Goal: Check status: Check status

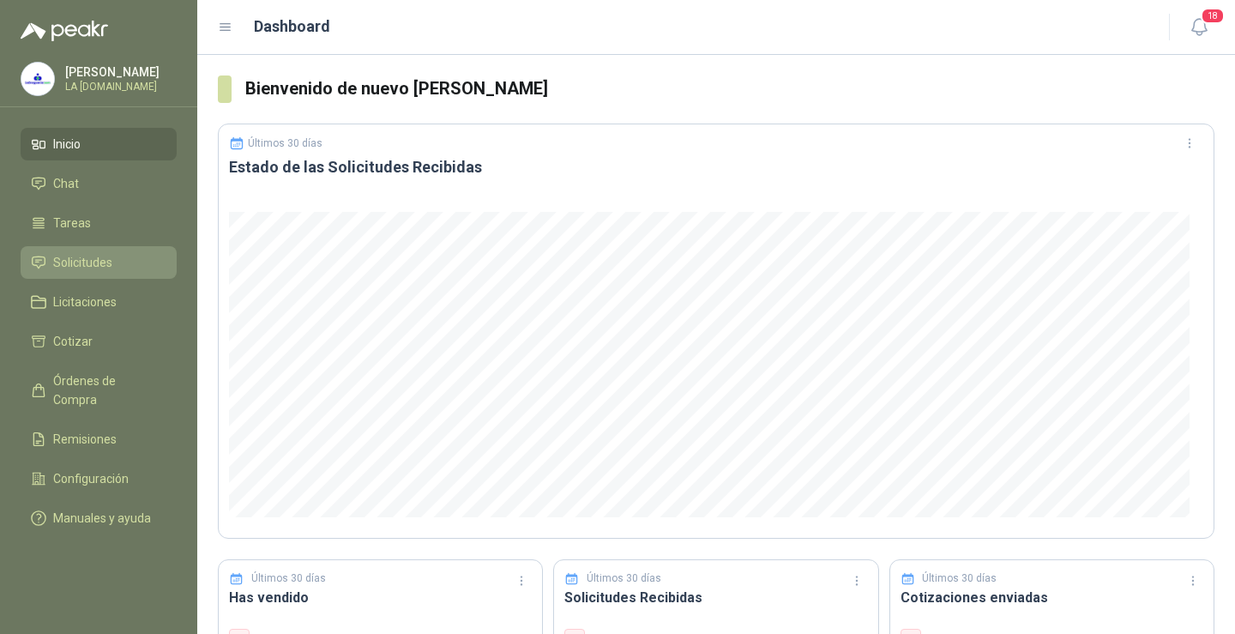
click at [91, 267] on span "Solicitudes" at bounding box center [82, 262] width 59 height 19
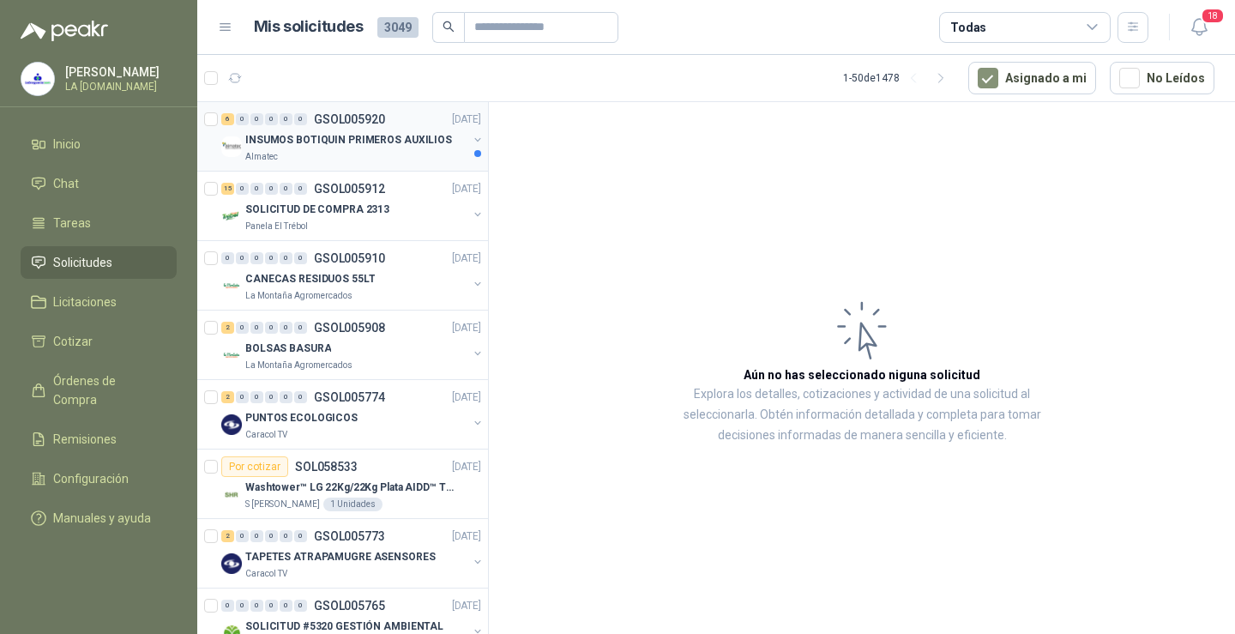
click at [311, 130] on div "INSUMOS BOTIQUIN PRIMEROS AUXILIOS" at bounding box center [356, 140] width 222 height 21
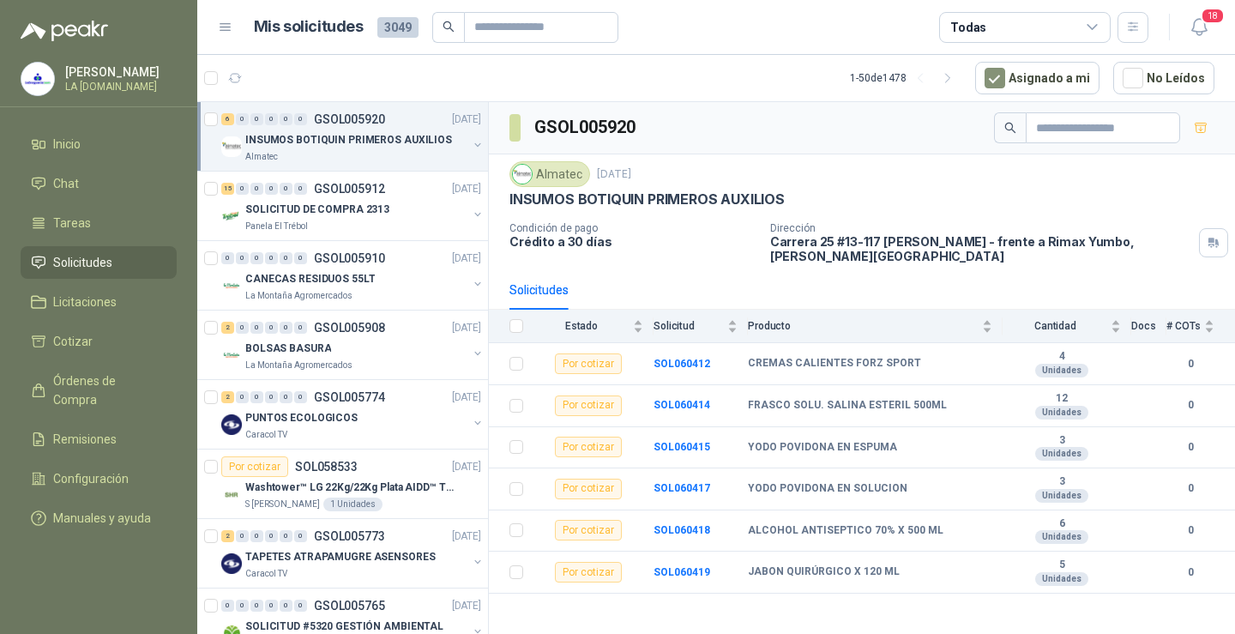
click at [361, 152] on div "Almatec" at bounding box center [356, 157] width 222 height 14
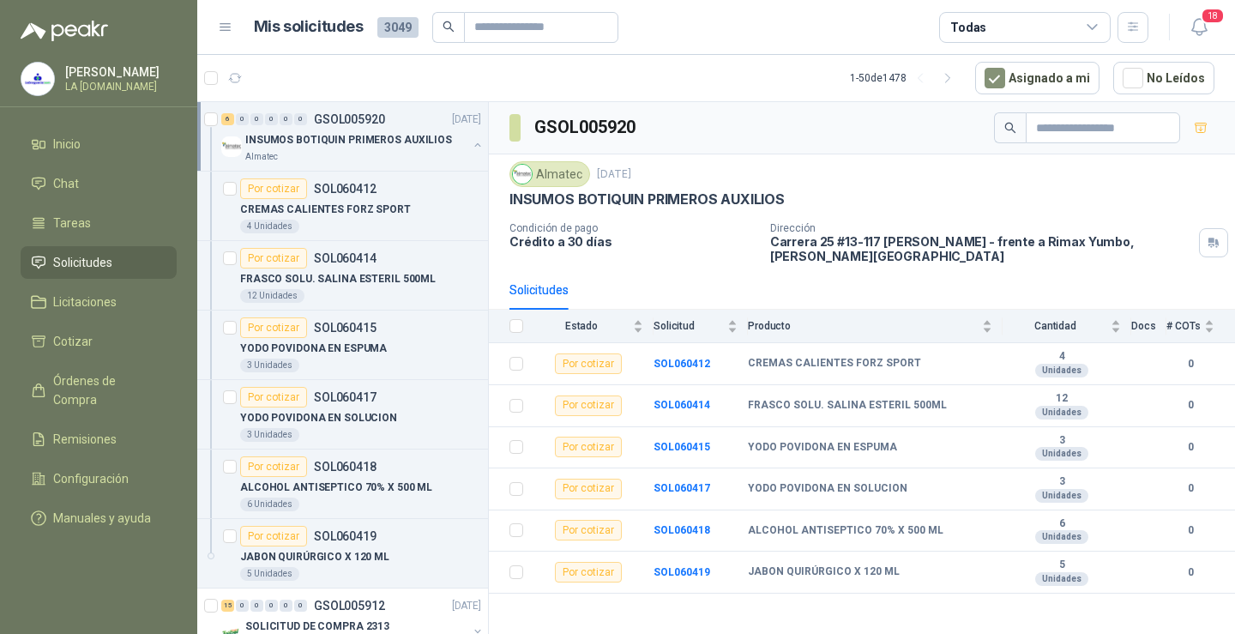
click at [365, 158] on div "Almatec" at bounding box center [356, 157] width 222 height 14
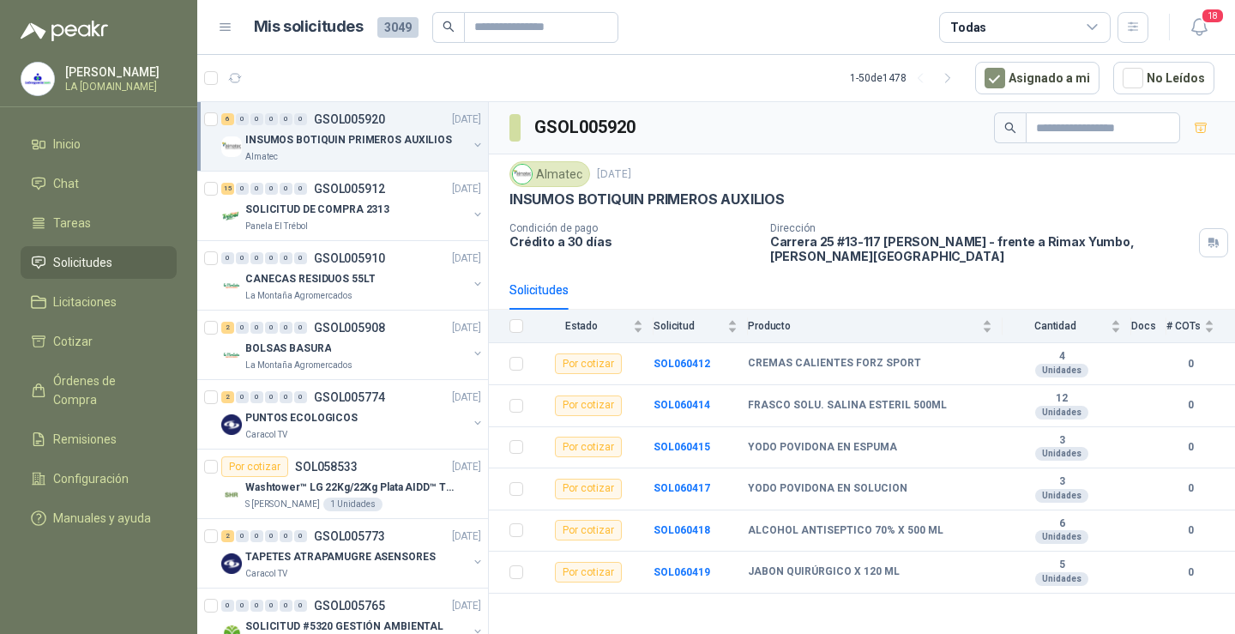
click at [365, 158] on div "Almatec" at bounding box center [356, 157] width 222 height 14
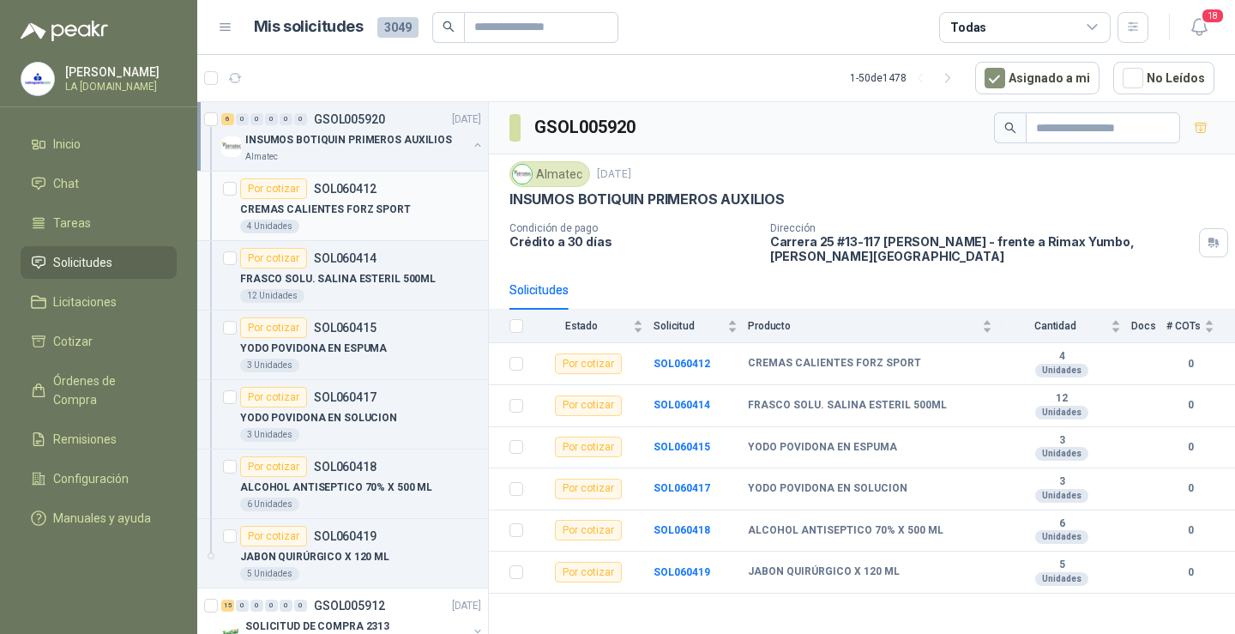
click at [356, 208] on p "CREMAS CALIENTES FORZ SPORT" at bounding box center [325, 210] width 171 height 16
